Goal: Task Accomplishment & Management: Use online tool/utility

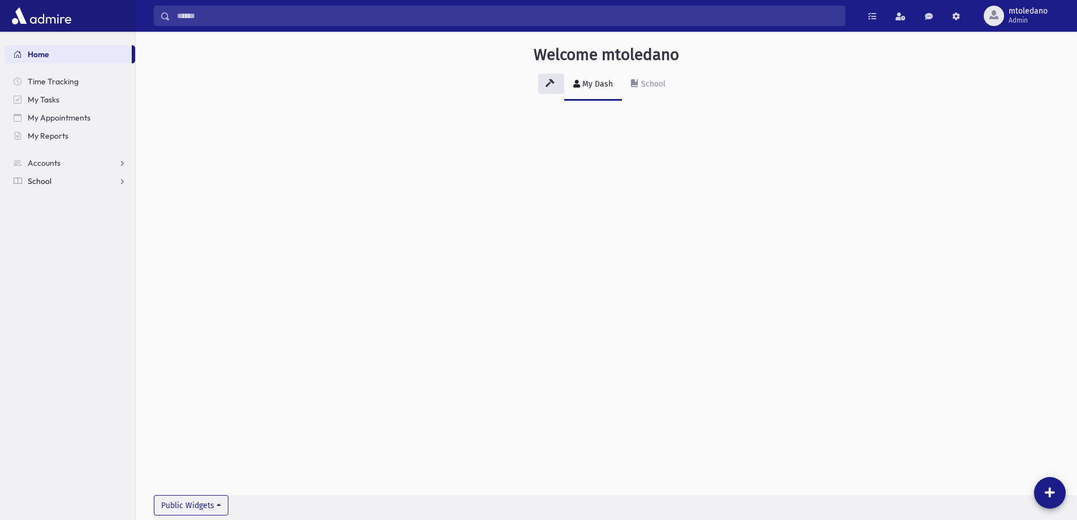
click at [35, 174] on link "School" at bounding box center [70, 181] width 131 height 18
click at [56, 216] on span "Attendance" at bounding box center [55, 217] width 42 height 10
click at [54, 236] on span "Entry" at bounding box center [52, 235] width 19 height 10
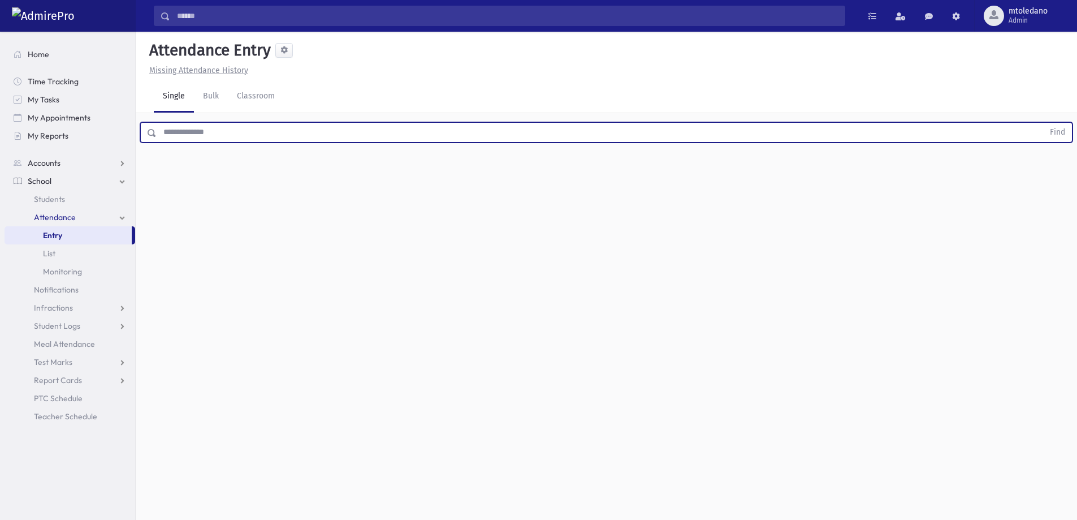
click at [180, 133] on input "text" at bounding box center [600, 132] width 887 height 20
type input "*****"
click at [1043, 123] on button "Find" at bounding box center [1057, 132] width 29 height 19
click at [66, 196] on link "Students" at bounding box center [70, 199] width 131 height 18
